Goal: Information Seeking & Learning: Check status

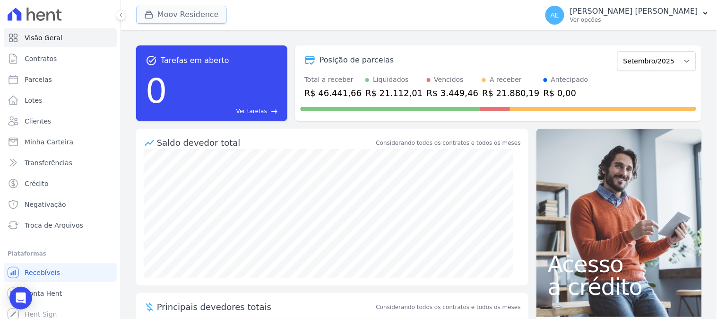
click at [207, 20] on button "Moov Residence" at bounding box center [181, 15] width 91 height 18
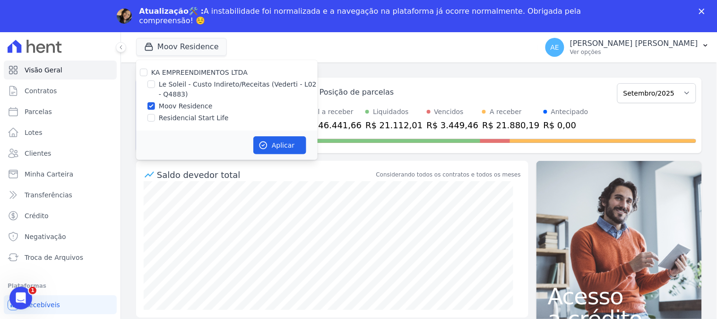
click at [173, 102] on label "Moov Residence" at bounding box center [186, 106] width 54 height 10
click at [155, 102] on input "Moov Residence" at bounding box center [151, 106] width 8 height 8
checkbox input "false"
click at [169, 91] on label "Le Soleil - Custo Indireto/Receitas (Vederti - L02 - Q4883)" at bounding box center [238, 89] width 159 height 20
click at [155, 88] on input "Le Soleil - Custo Indireto/Receitas (Vederti - L02 - Q4883)" at bounding box center [151, 84] width 8 height 8
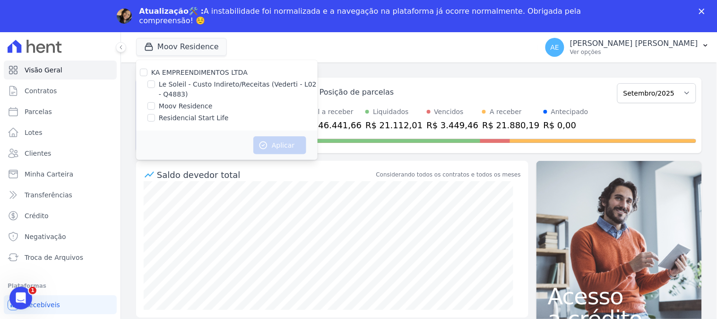
checkbox input "true"
click at [266, 139] on button "Aplicar" at bounding box center [279, 145] width 53 height 18
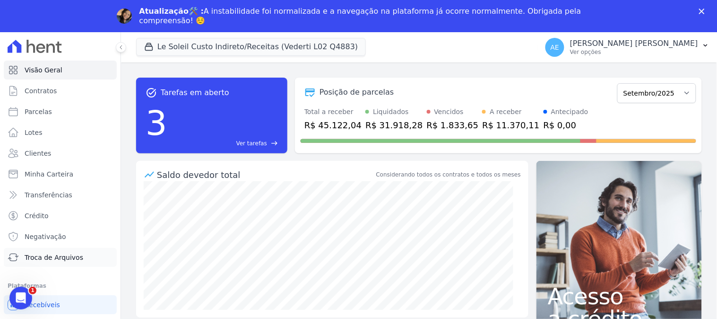
click at [62, 261] on span "Troca de Arquivos" at bounding box center [54, 256] width 59 height 9
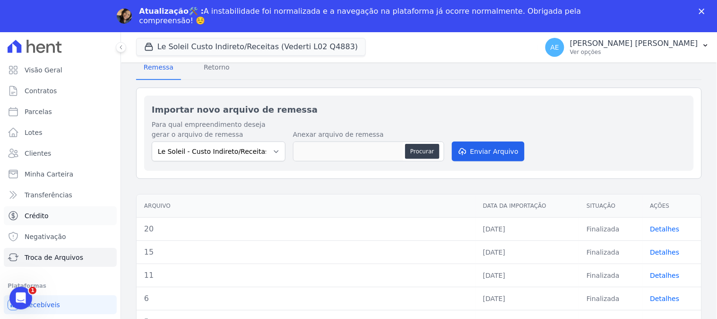
scroll to position [4, 0]
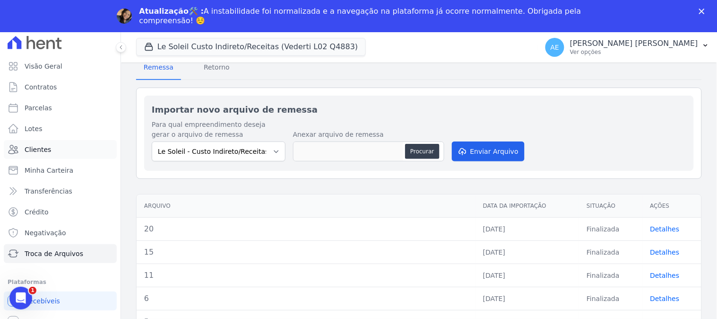
click at [55, 150] on link "Clientes" at bounding box center [60, 149] width 113 height 19
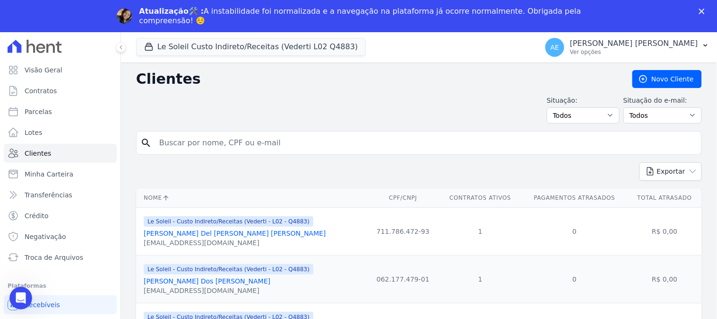
click at [188, 147] on input "search" at bounding box center [426, 142] width 544 height 19
type input "[PERSON_NAME] dos [PERSON_NAME]"
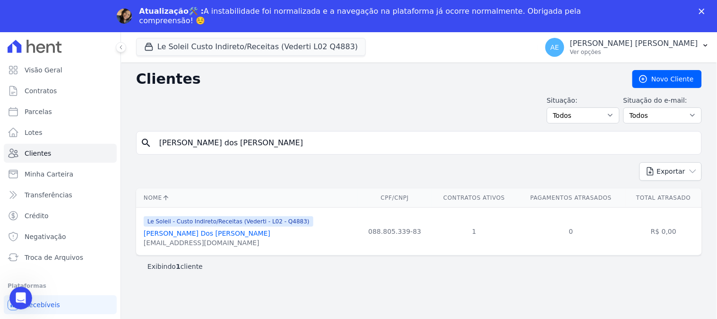
click at [237, 234] on div "[PERSON_NAME] Dos [PERSON_NAME]" at bounding box center [229, 232] width 170 height 9
click at [183, 230] on link "[PERSON_NAME] Dos [PERSON_NAME]" at bounding box center [207, 233] width 127 height 8
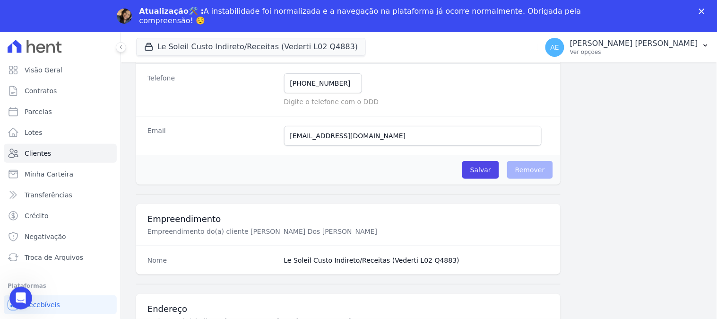
scroll to position [52, 0]
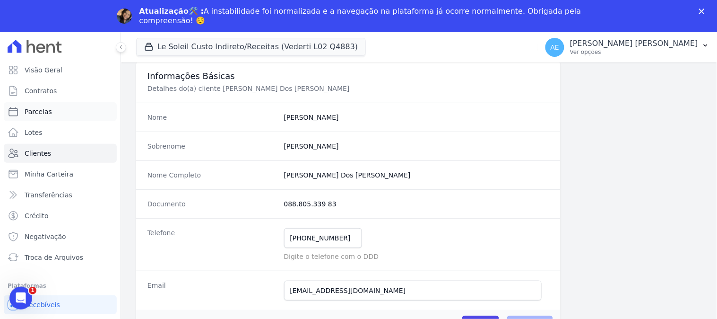
click at [57, 109] on link "Parcelas" at bounding box center [60, 111] width 113 height 19
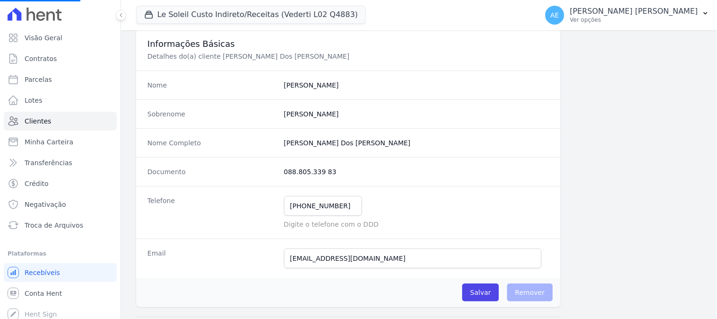
select select
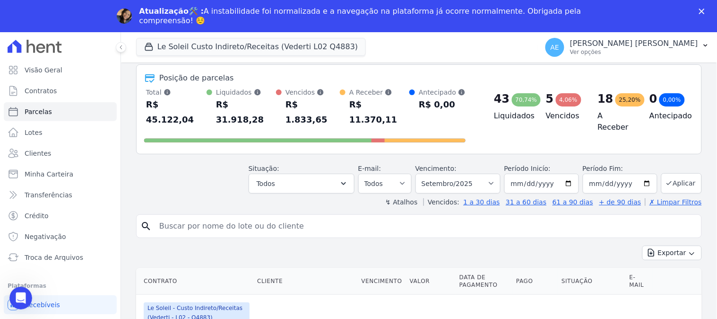
scroll to position [157, 0]
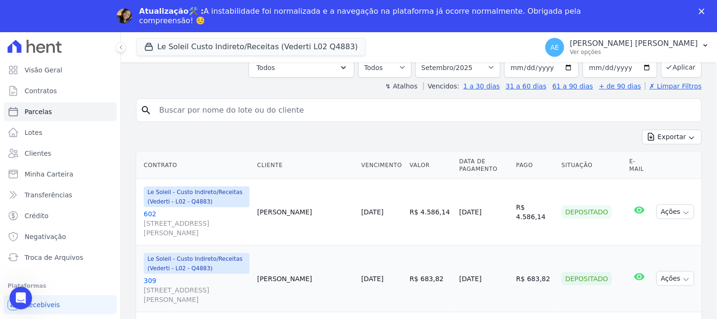
click at [223, 104] on div "search" at bounding box center [419, 110] width 566 height 24
click at [223, 101] on input "search" at bounding box center [426, 110] width 544 height 19
type input "[PERSON_NAME]"
select select
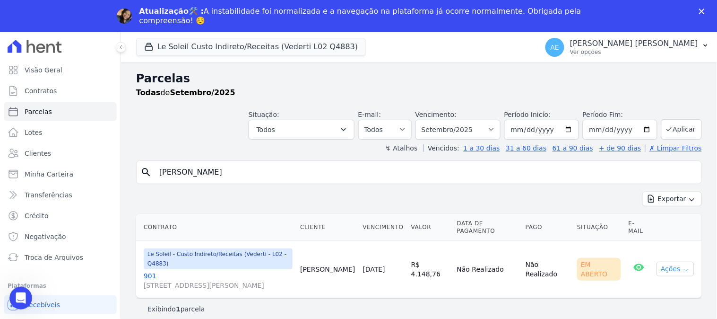
click at [663, 261] on button "Ações" at bounding box center [675, 268] width 38 height 15
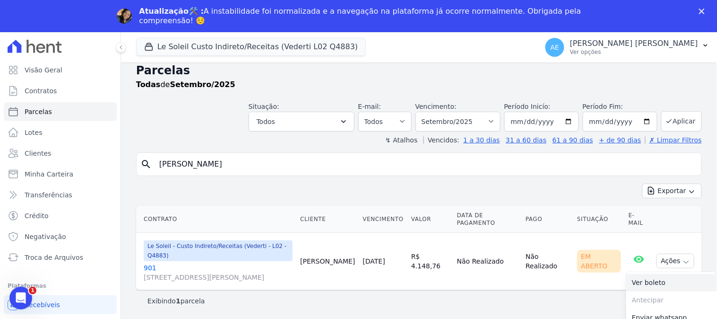
click at [643, 274] on link "Ver boleto" at bounding box center [671, 282] width 91 height 17
